Goal: Task Accomplishment & Management: Use online tool/utility

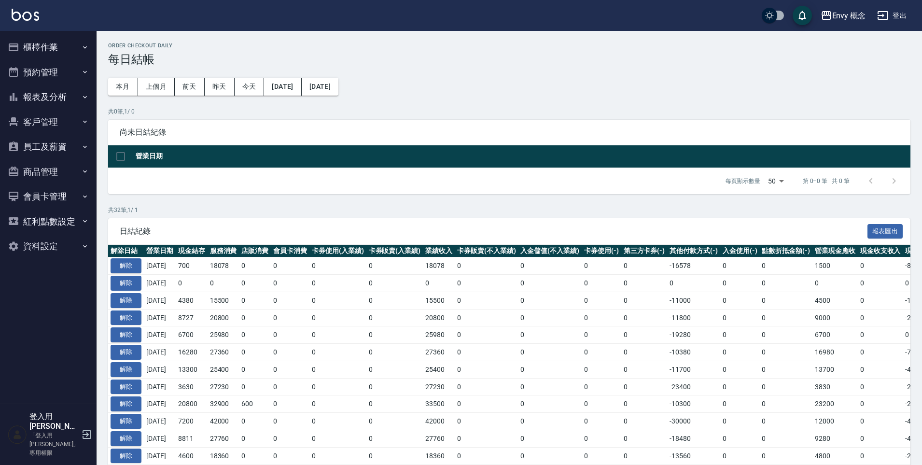
click at [51, 48] on button "櫃檯作業" at bounding box center [48, 47] width 89 height 25
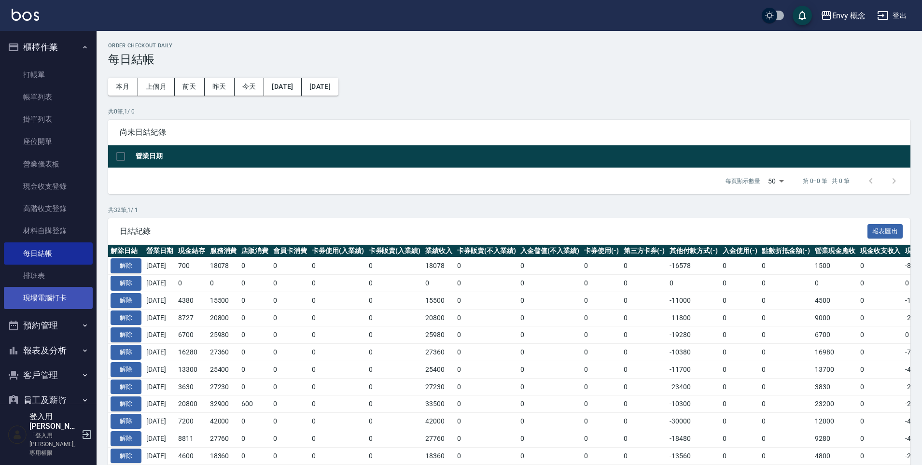
click at [54, 298] on link "現場電腦打卡" at bounding box center [48, 298] width 89 height 22
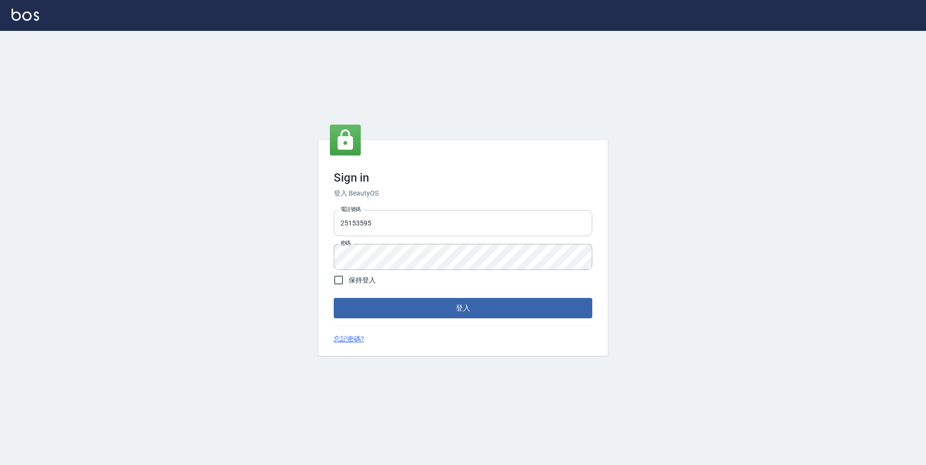
click at [505, 229] on input "25153595" at bounding box center [463, 223] width 259 height 26
type input "2"
type input "０"
type input "0930889212"
click at [341, 277] on input "保持登入" at bounding box center [339, 280] width 20 height 20
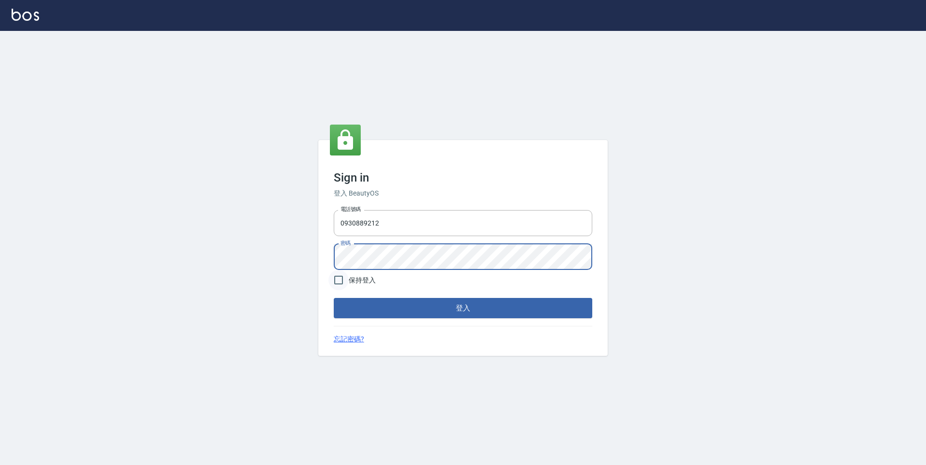
checkbox input "true"
click at [401, 303] on button "登入" at bounding box center [463, 308] width 259 height 20
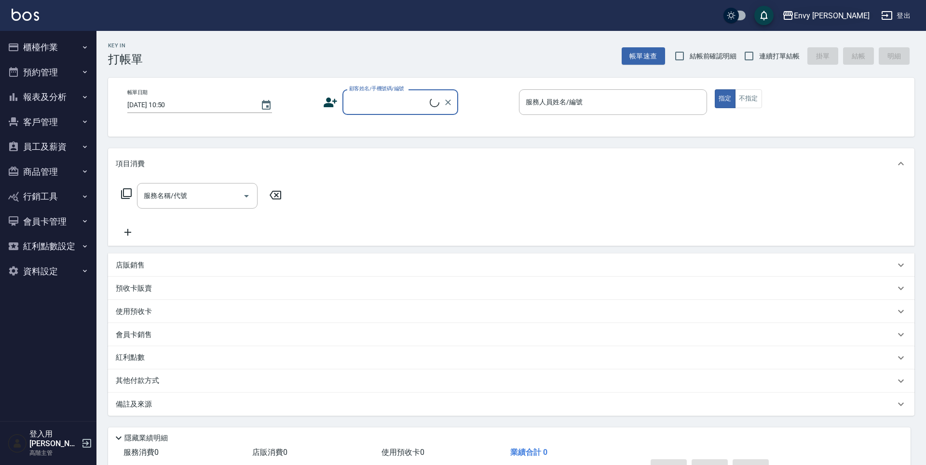
click at [843, 13] on div "Envy 南西" at bounding box center [832, 16] width 76 height 12
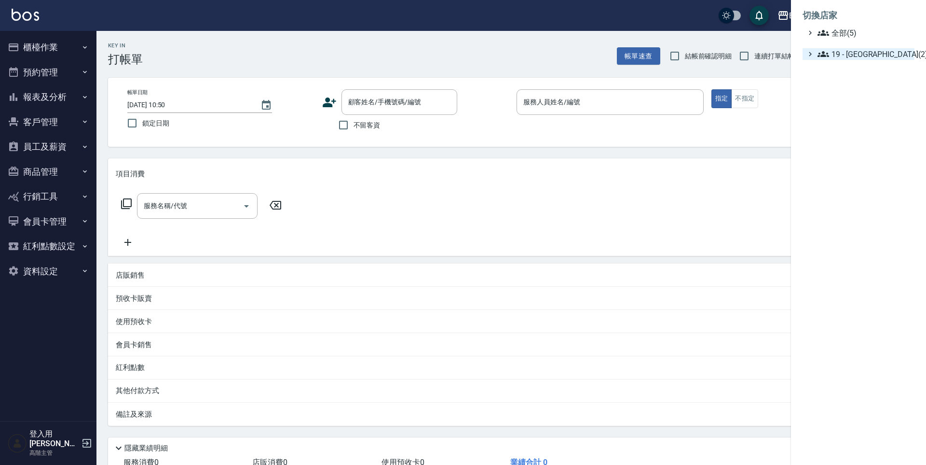
click at [844, 56] on span "19 - 新城區(2)" at bounding box center [864, 54] width 93 height 12
click at [842, 86] on span "19.02 - ENVY(3)" at bounding box center [869, 82] width 83 height 12
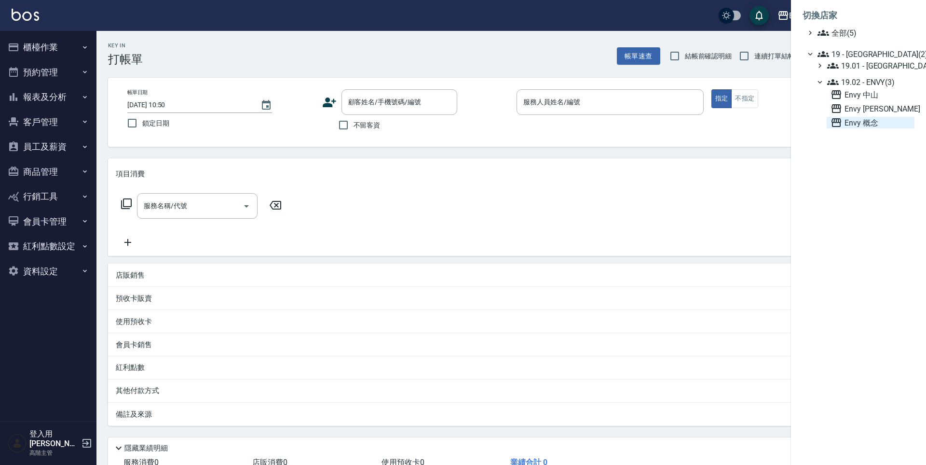
click at [850, 120] on span "Envy 概念" at bounding box center [871, 123] width 80 height 12
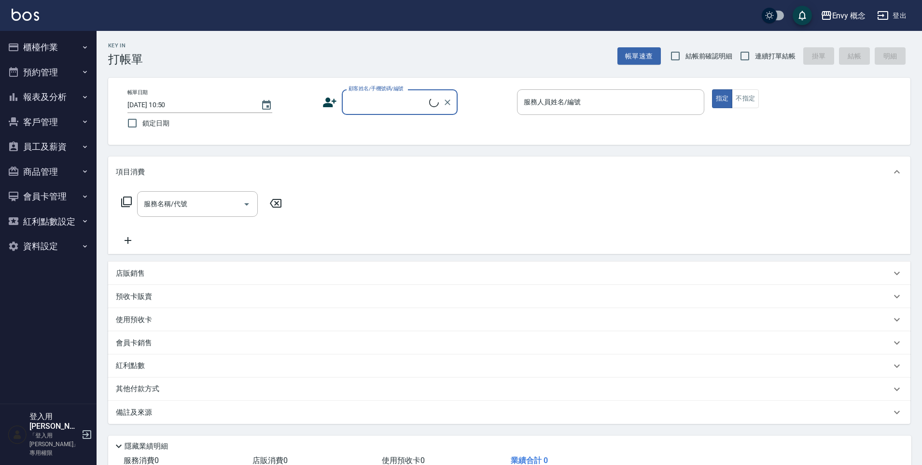
click at [63, 50] on button "櫃檯作業" at bounding box center [48, 47] width 89 height 25
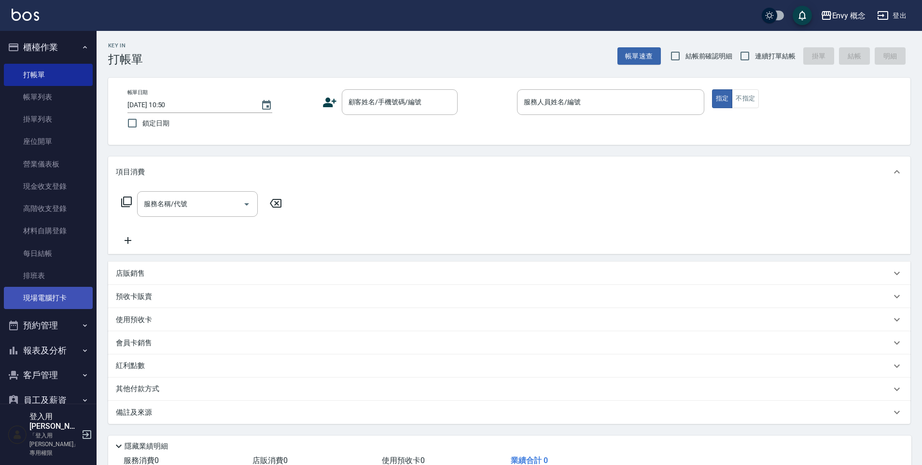
click at [66, 295] on link "現場電腦打卡" at bounding box center [48, 298] width 89 height 22
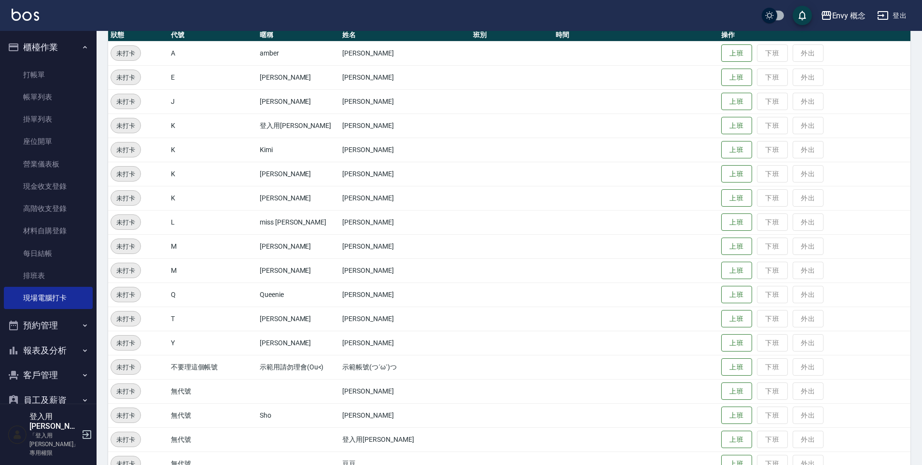
scroll to position [162, 0]
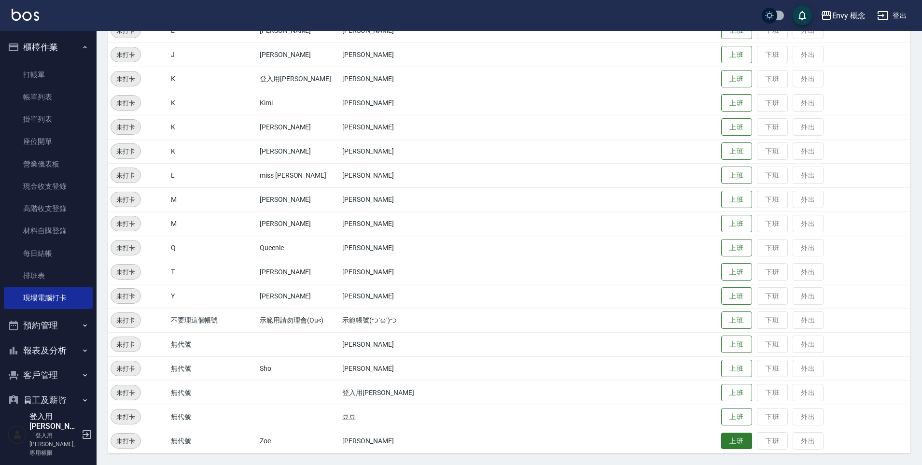
click at [730, 443] on button "上班" at bounding box center [736, 440] width 31 height 17
click at [736, 370] on button "上班" at bounding box center [736, 368] width 31 height 17
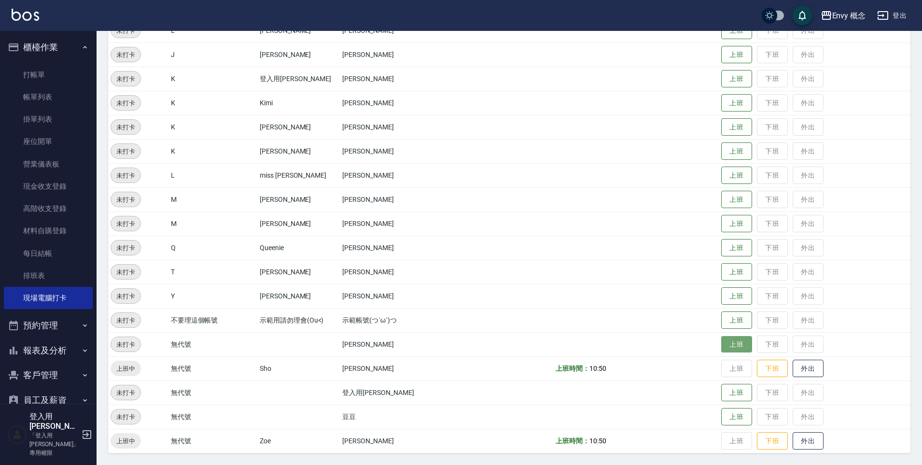
click at [736, 344] on button "上班" at bounding box center [736, 344] width 31 height 17
